Goal: Navigation & Orientation: Understand site structure

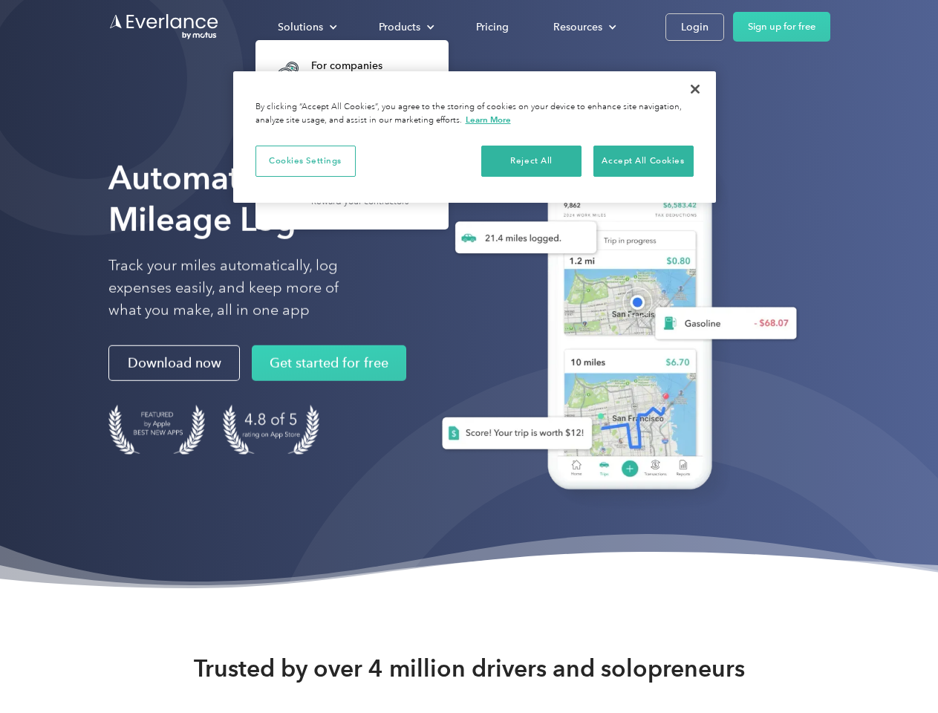
click at [307, 27] on div "Solutions" at bounding box center [300, 27] width 45 height 19
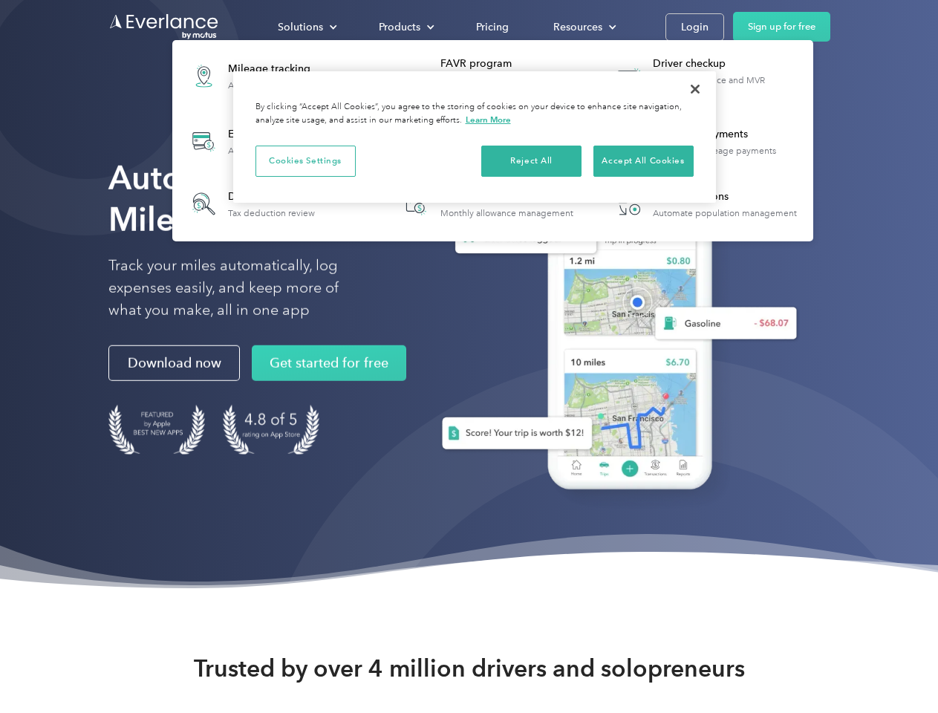
click at [405, 27] on div "Products" at bounding box center [400, 27] width 42 height 19
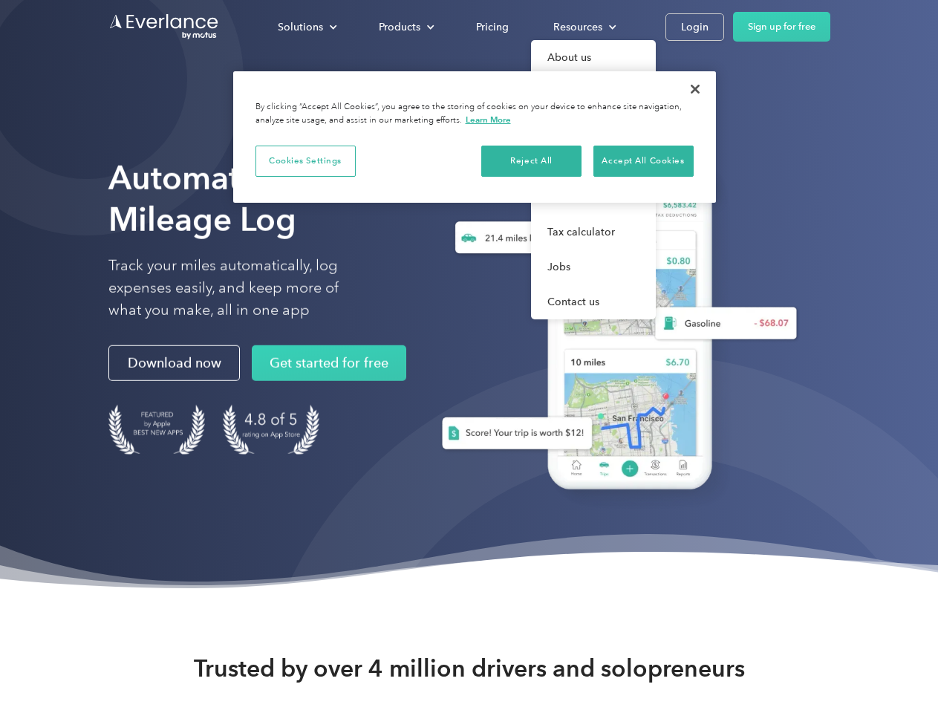
click at [583, 27] on div "Resources" at bounding box center [577, 27] width 49 height 19
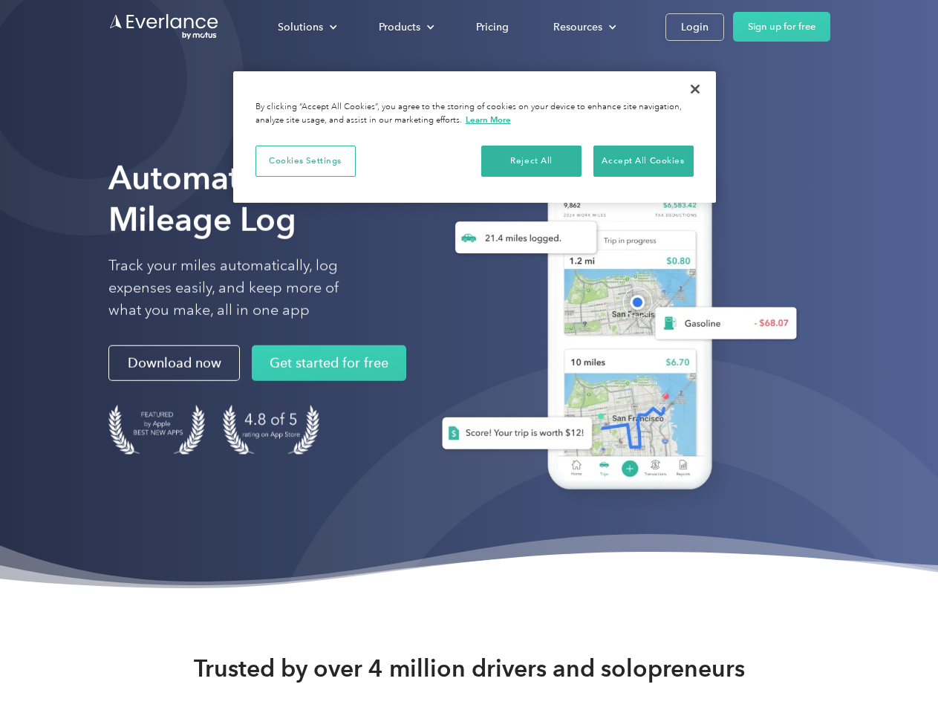
click at [305, 160] on button "Cookies Settings" at bounding box center [305, 161] width 100 height 31
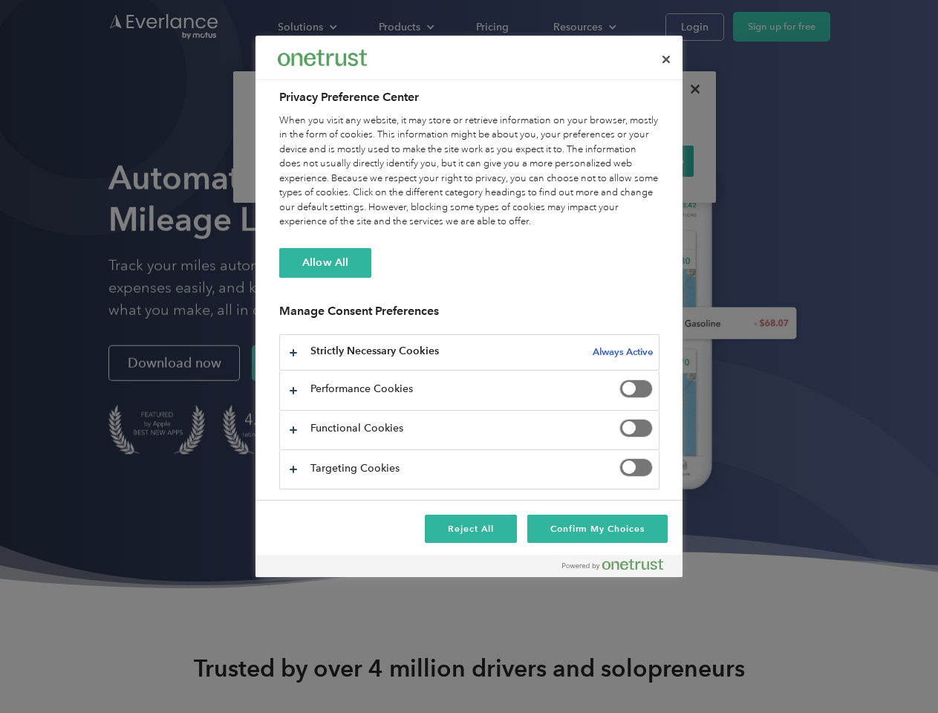
click at [532, 160] on div "When you visit any website, it may store or retrieve information on your browse…" at bounding box center [469, 172] width 380 height 116
click at [643, 160] on div "When you visit any website, it may store or retrieve information on your browse…" at bounding box center [469, 172] width 380 height 116
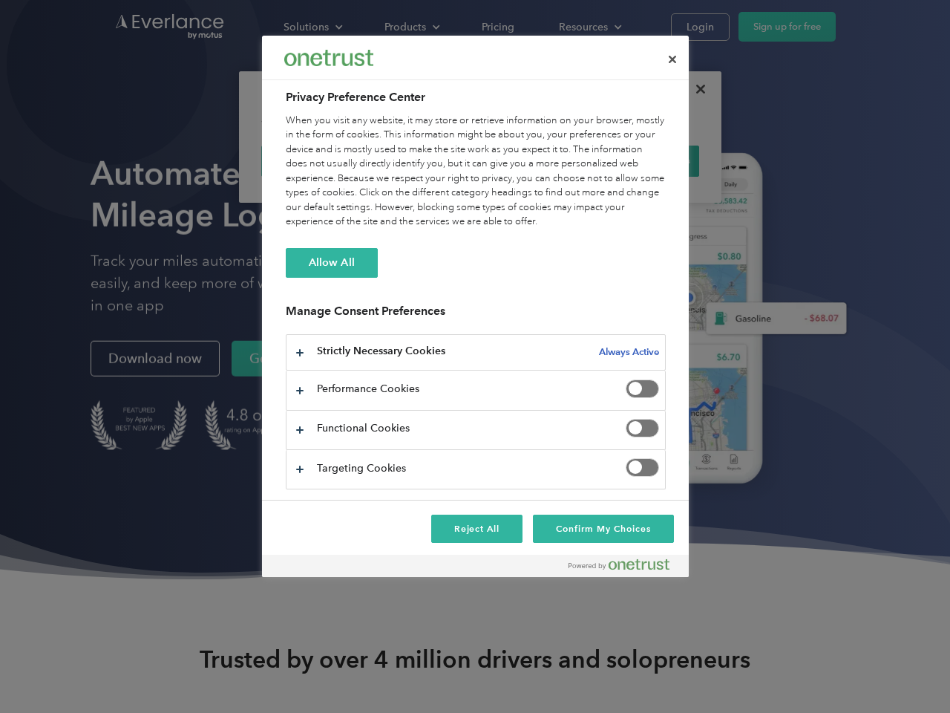
click at [695, 89] on div at bounding box center [475, 356] width 950 height 713
